Goal: Transaction & Acquisition: Purchase product/service

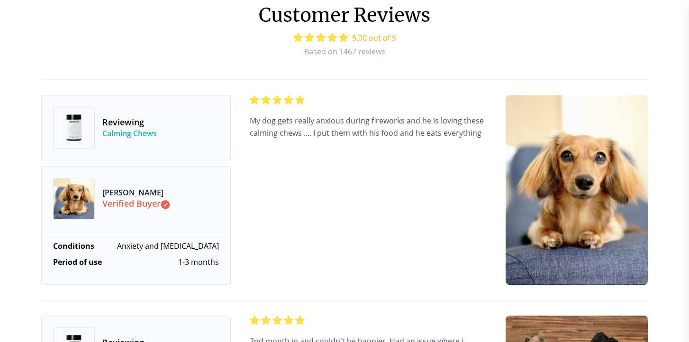
scroll to position [2714, 0]
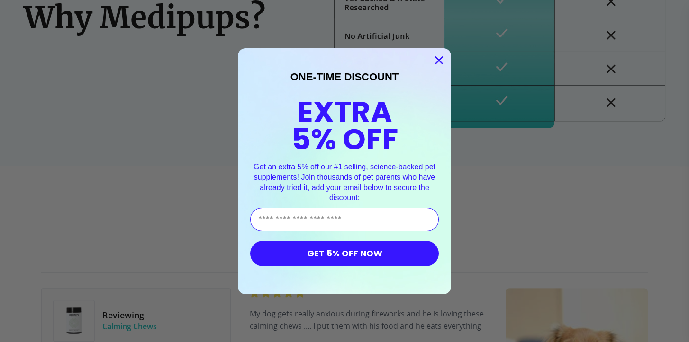
click at [437, 58] on icon "Close dialog" at bounding box center [439, 60] width 7 height 7
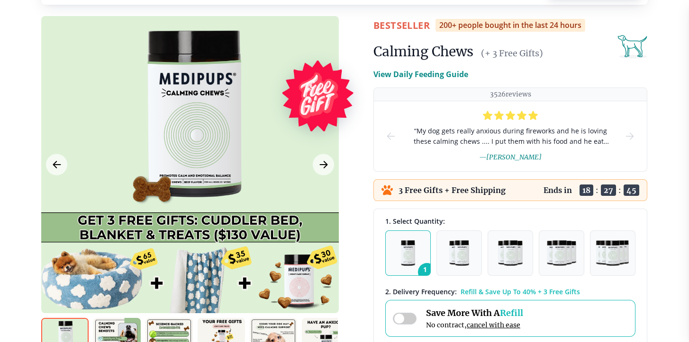
scroll to position [172, 0]
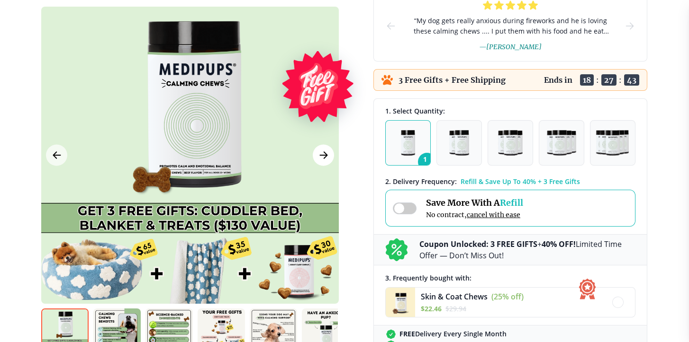
click at [324, 150] on icon "Next Image" at bounding box center [323, 156] width 11 height 12
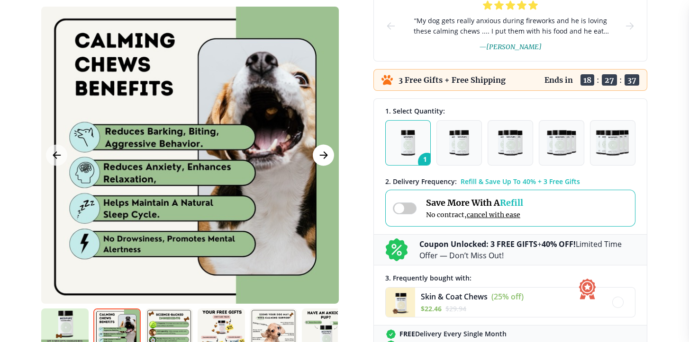
click at [324, 153] on icon "Next Image" at bounding box center [323, 156] width 7 height 7
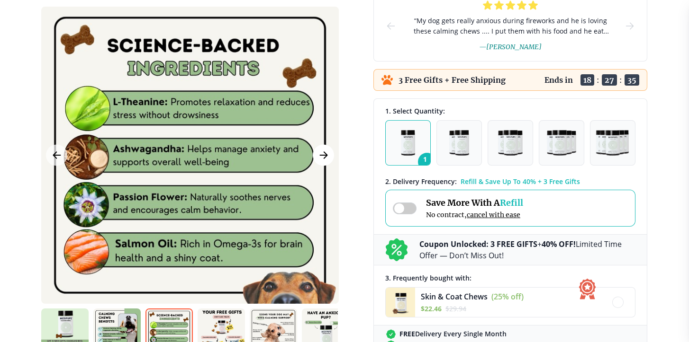
click at [325, 151] on icon "Next Image" at bounding box center [323, 156] width 11 height 12
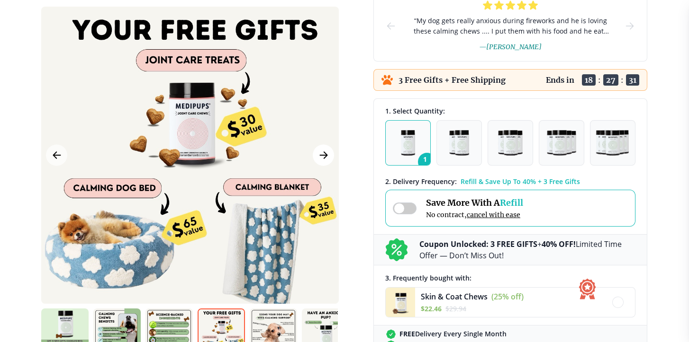
click at [325, 151] on icon "Next Image" at bounding box center [323, 156] width 11 height 12
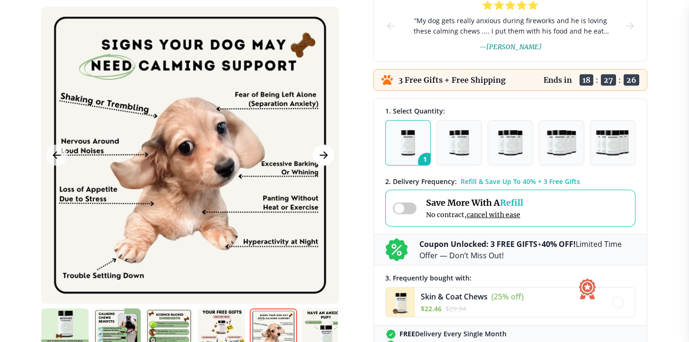
click at [325, 151] on icon "Next Image" at bounding box center [323, 156] width 11 height 12
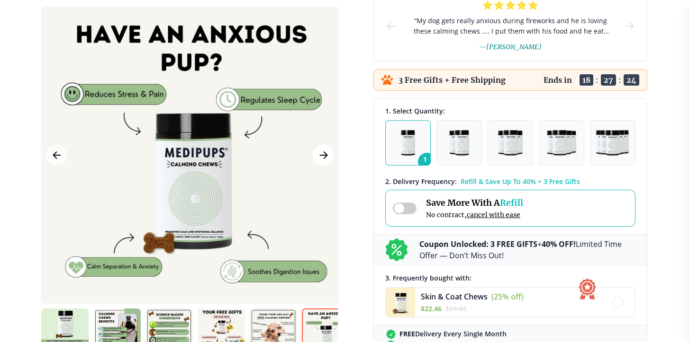
click at [325, 151] on icon "Next Image" at bounding box center [323, 156] width 11 height 12
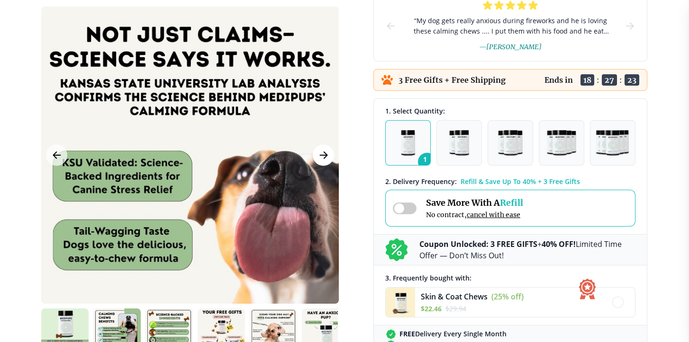
click at [327, 150] on icon "Next Image" at bounding box center [323, 156] width 11 height 12
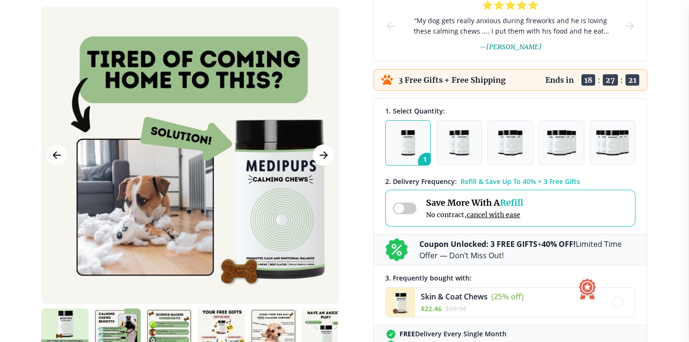
click at [327, 150] on icon "Next Image" at bounding box center [323, 156] width 11 height 12
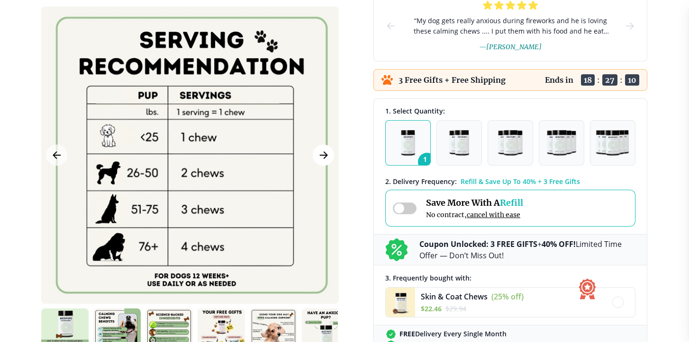
click at [328, 151] on icon "Next Image" at bounding box center [323, 156] width 11 height 12
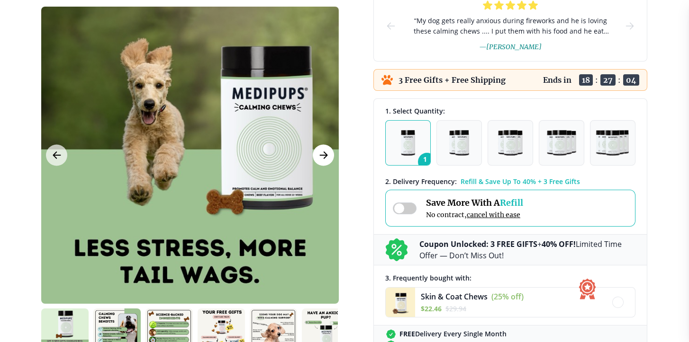
click at [324, 157] on icon "Next Image" at bounding box center [323, 156] width 11 height 12
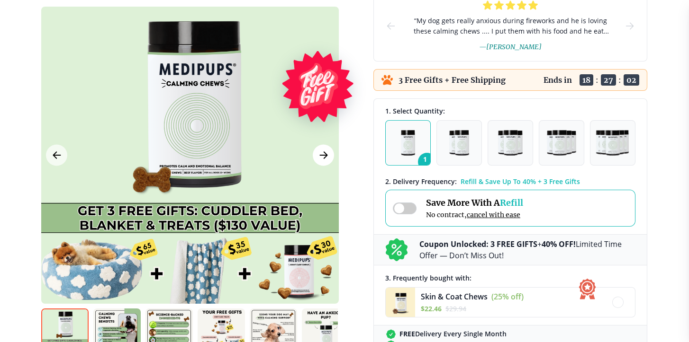
click at [324, 157] on icon "Next Image" at bounding box center [323, 156] width 11 height 12
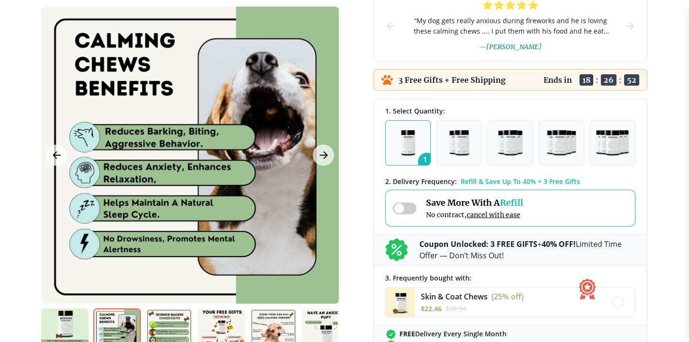
click at [411, 142] on img "button" at bounding box center [408, 143] width 15 height 26
click at [415, 145] on button "1" at bounding box center [407, 142] width 45 height 45
click at [459, 149] on img "button" at bounding box center [459, 143] width 20 height 26
click at [410, 154] on img "button" at bounding box center [408, 143] width 15 height 26
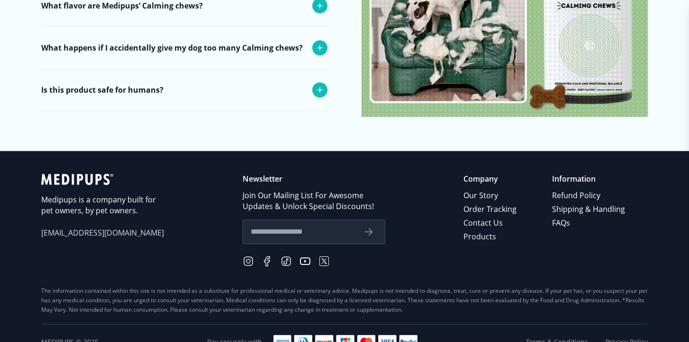
scroll to position [3929, 0]
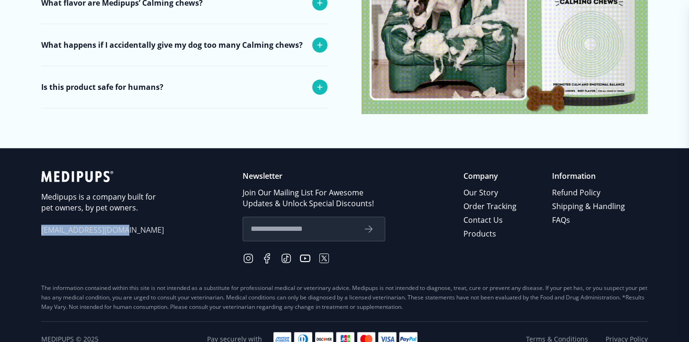
drag, startPoint x: 133, startPoint y: 214, endPoint x: 24, endPoint y: 211, distance: 108.5
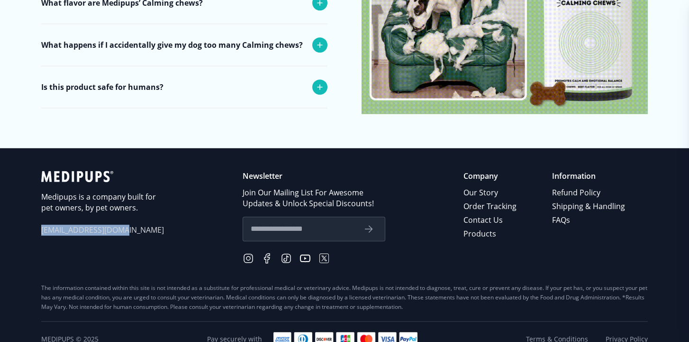
click at [24, 211] on footer "Medipups is a company built for pet owners, by pet owners. [EMAIL_ADDRESS][DOMA…" at bounding box center [344, 252] width 689 height 209
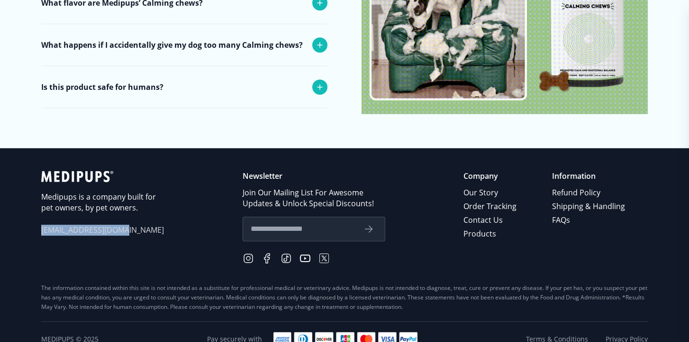
copy span "[EMAIL_ADDRESS][DOMAIN_NAME]"
click at [484, 227] on link "Products" at bounding box center [490, 234] width 54 height 14
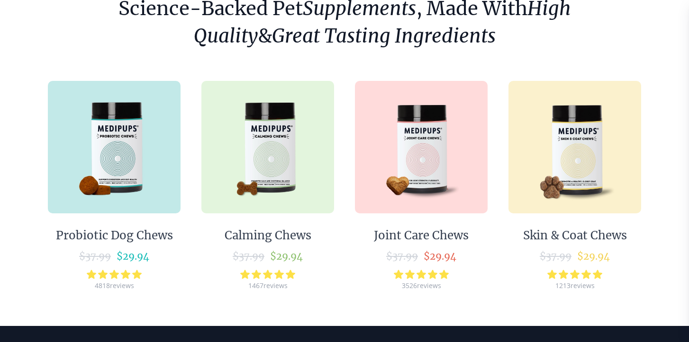
scroll to position [110, 0]
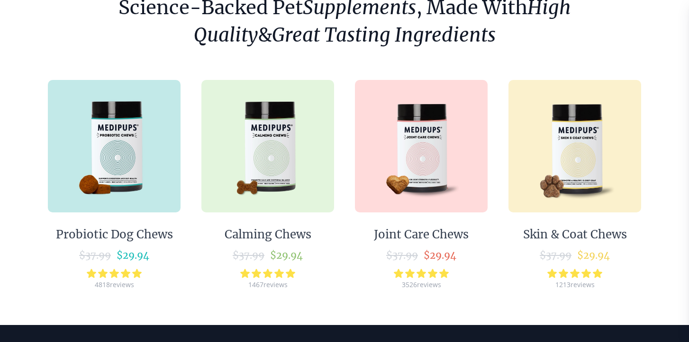
click at [272, 162] on img at bounding box center [267, 146] width 133 height 133
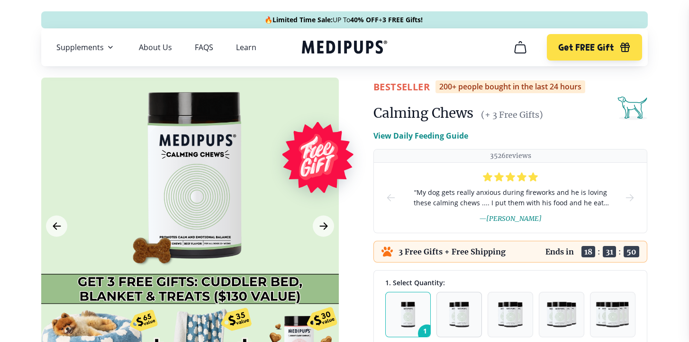
click at [464, 303] on img "button" at bounding box center [459, 315] width 20 height 26
click at [466, 304] on img "button" at bounding box center [459, 315] width 20 height 26
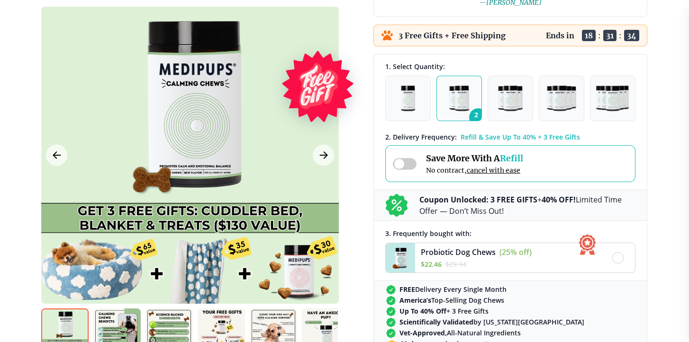
scroll to position [221, 0]
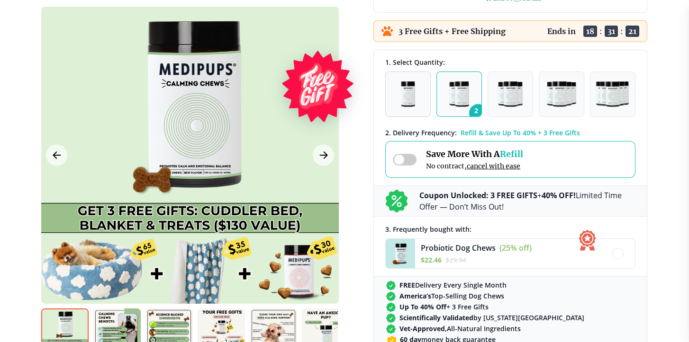
click at [410, 93] on img "button" at bounding box center [408, 94] width 15 height 26
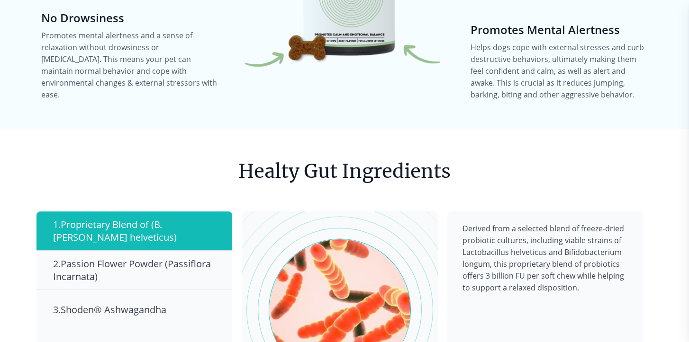
scroll to position [1436, 0]
